Goal: Find specific page/section: Locate a particular part of the current website

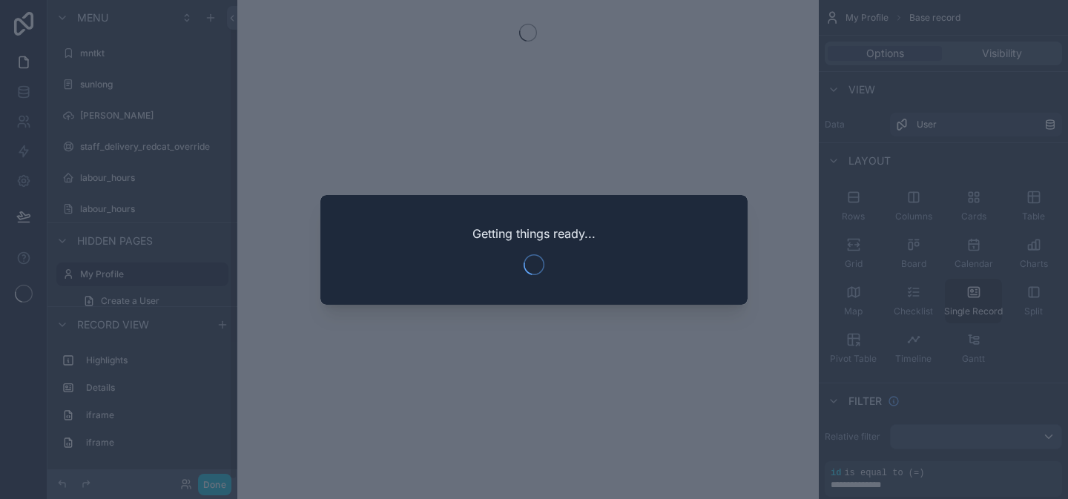
scroll to position [19, 0]
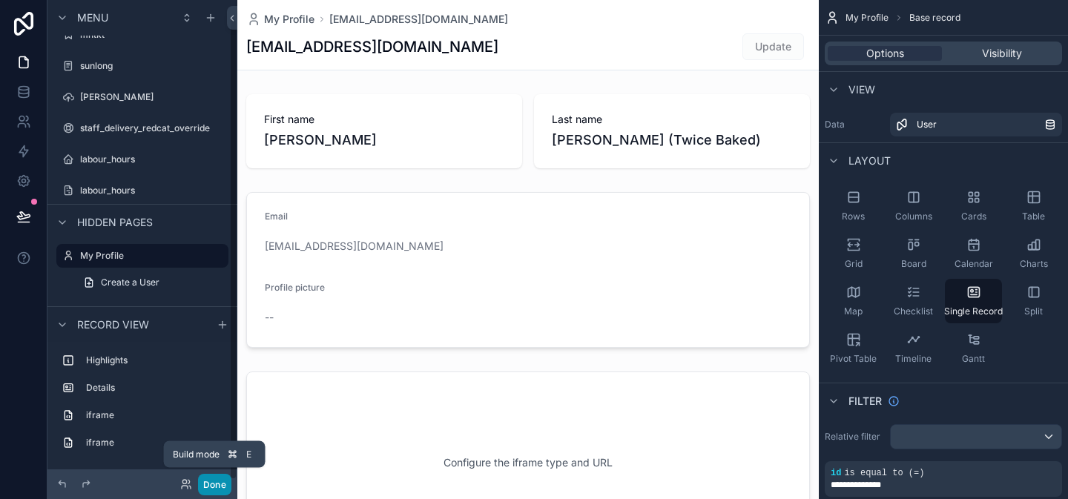
click at [220, 476] on button "Done" at bounding box center [214, 485] width 33 height 22
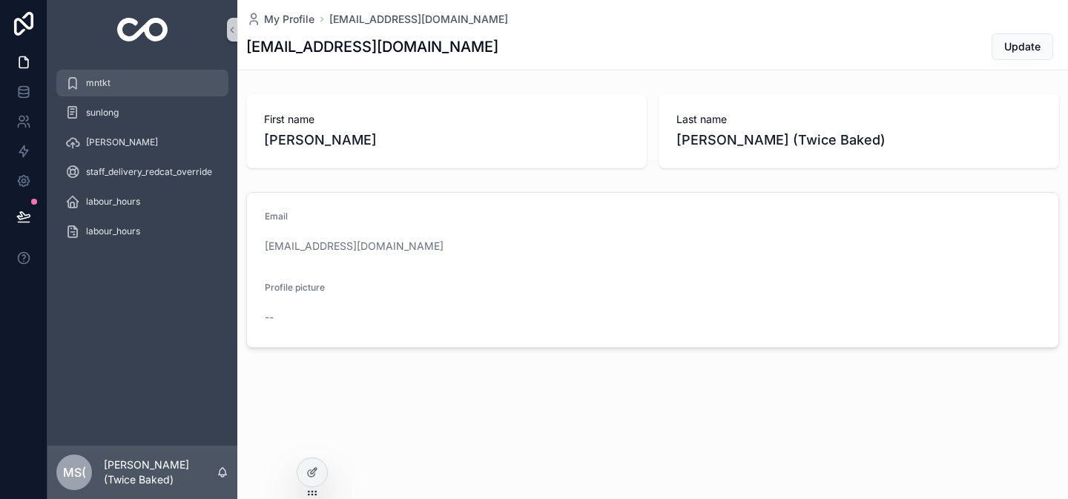
click at [111, 85] on div "mntkt" at bounding box center [142, 83] width 154 height 24
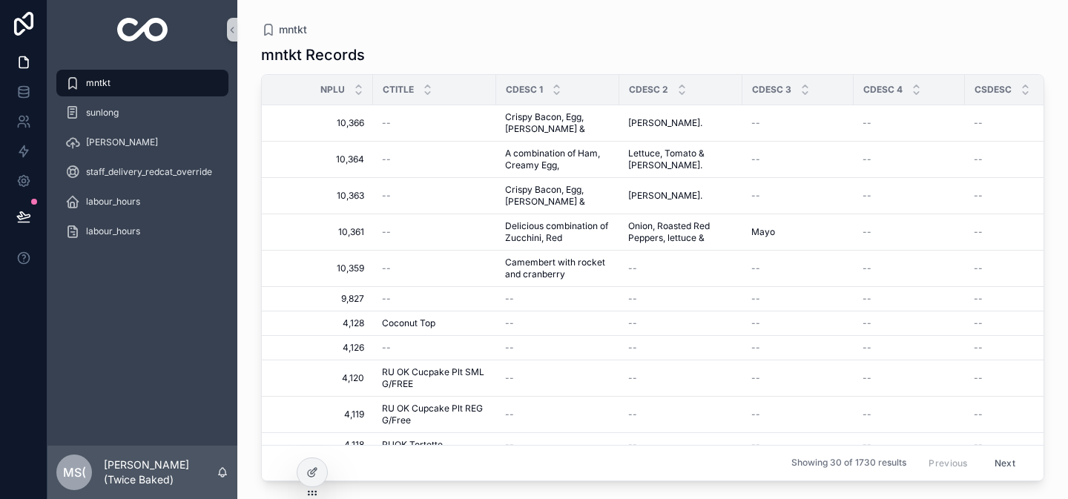
click at [739, 47] on div "mntkt Records" at bounding box center [652, 55] width 783 height 21
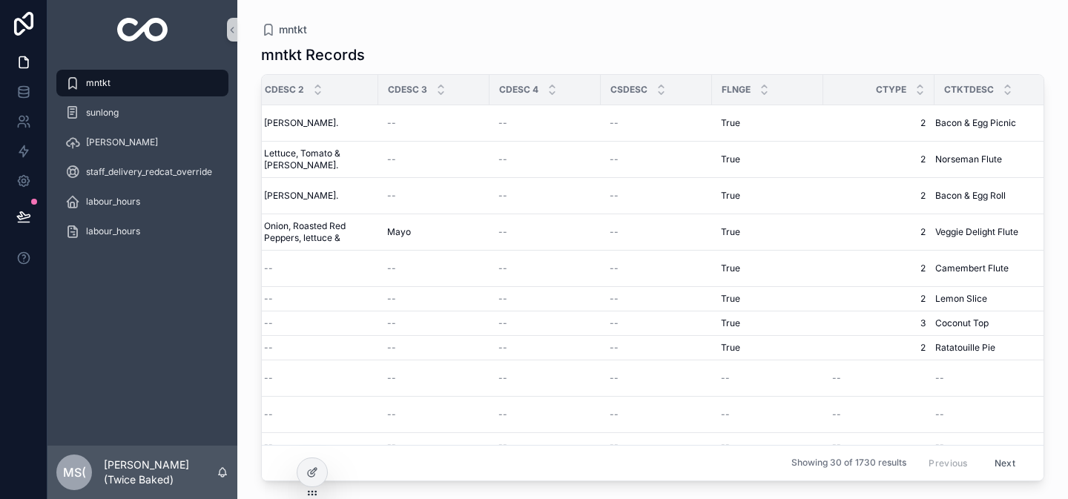
scroll to position [0, 391]
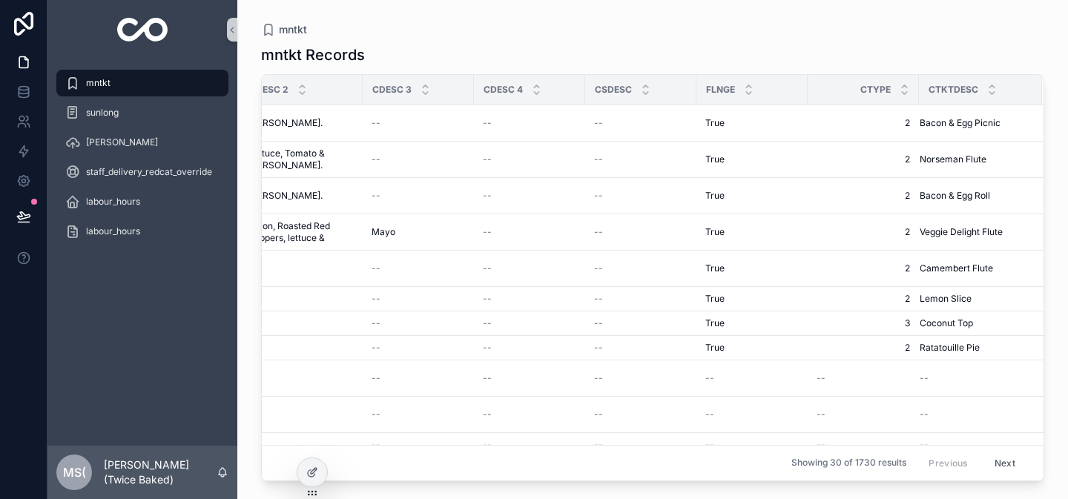
click at [784, 36] on div "mntkt Records Nplu Ctitle Cdesc 1 Cdesc 2 Cdesc 3 Cdesc 4 Csdesc Flnge Ctype Ct…" at bounding box center [652, 259] width 783 height 446
click at [728, 39] on div "mntkt Records Nplu Ctitle Cdesc 1 Cdesc 2 Cdesc 3 Cdesc 4 Csdesc Flnge Ctype Ct…" at bounding box center [652, 259] width 783 height 446
click at [800, 41] on div "mntkt Records Nplu Ctitle Cdesc 1 Cdesc 2 Cdesc 3 Cdesc 4 Csdesc Flnge Ctype Ct…" at bounding box center [652, 259] width 783 height 446
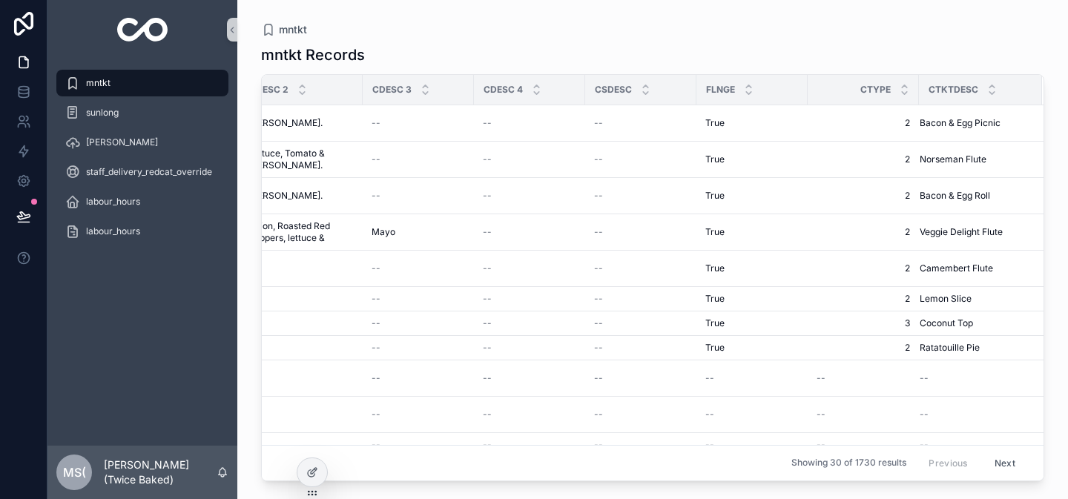
click at [595, 47] on div "mntkt Records" at bounding box center [652, 55] width 783 height 21
